Goal: Navigation & Orientation: Go to known website

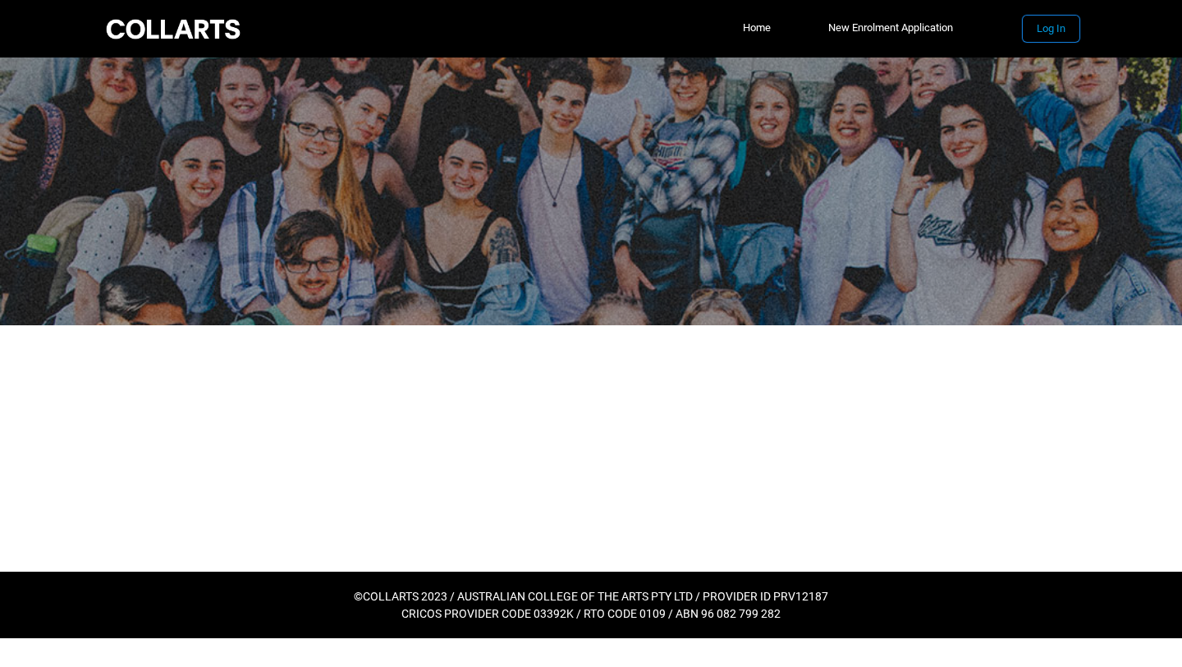
click at [1058, 26] on button "Log In" at bounding box center [1051, 29] width 57 height 26
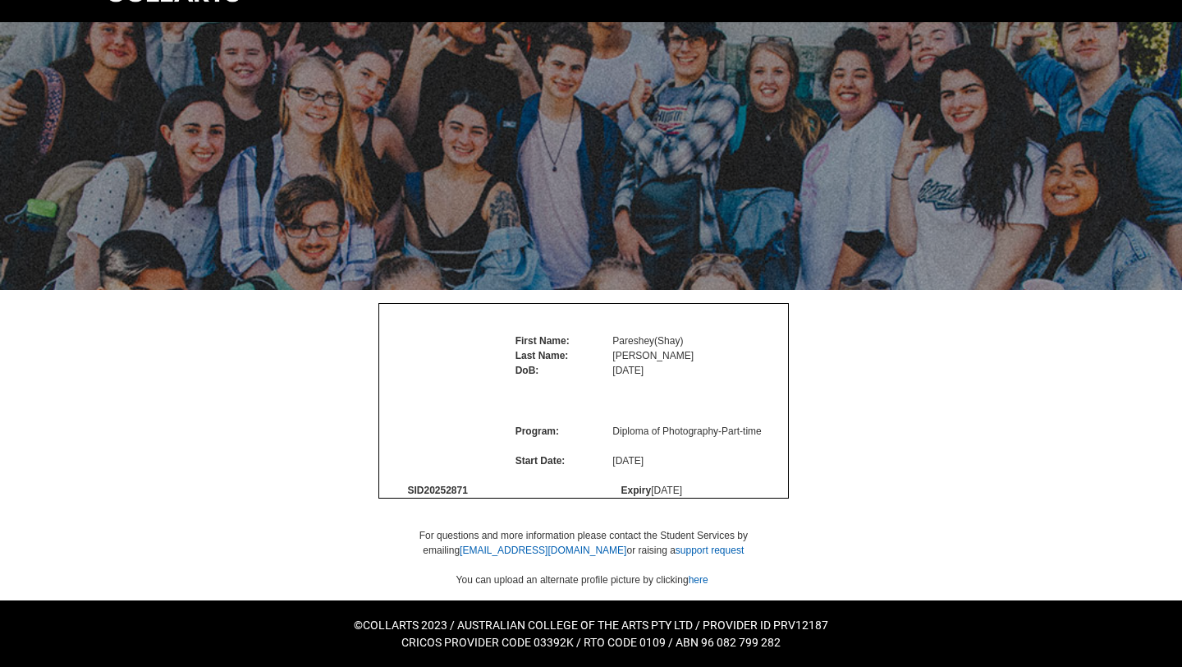
scroll to position [93, 0]
